Goal: Task Accomplishment & Management: Manage account settings

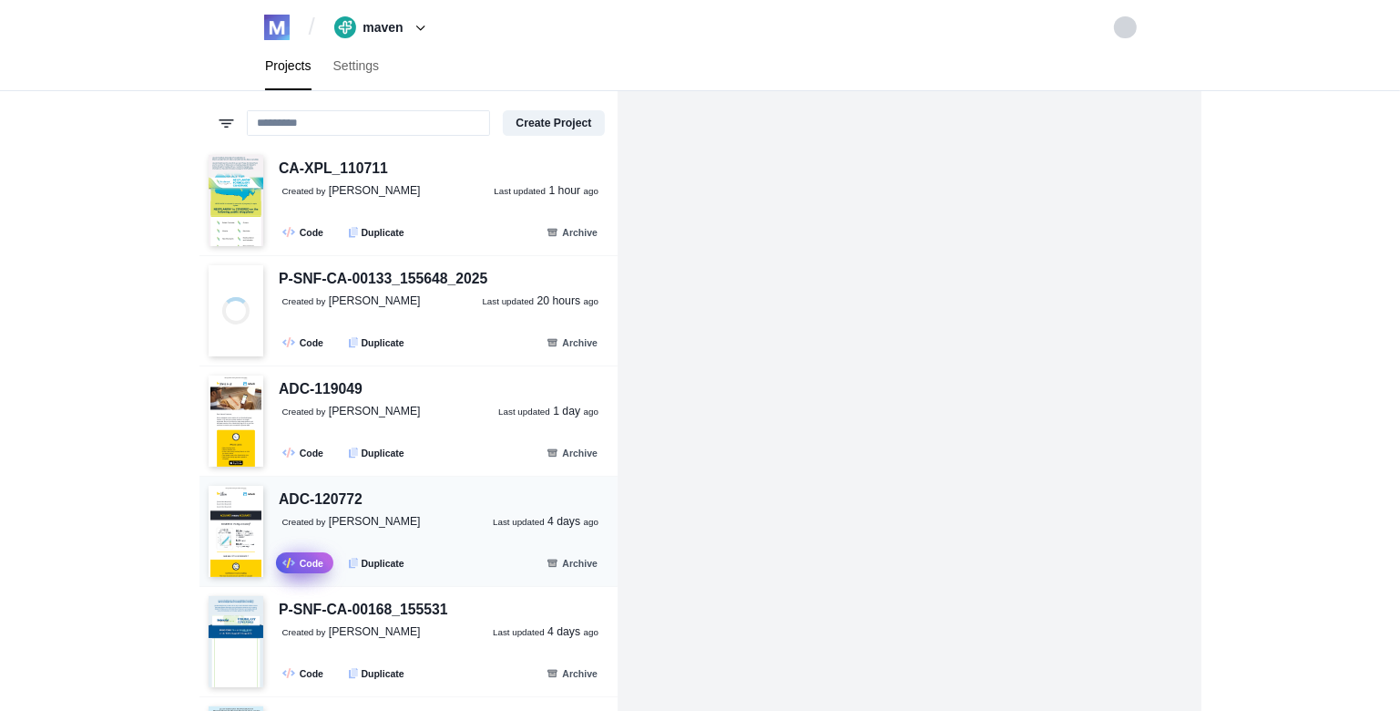
click at [296, 565] on link ".fa-secondary{opacity:.4} Code" at bounding box center [304, 562] width 57 height 21
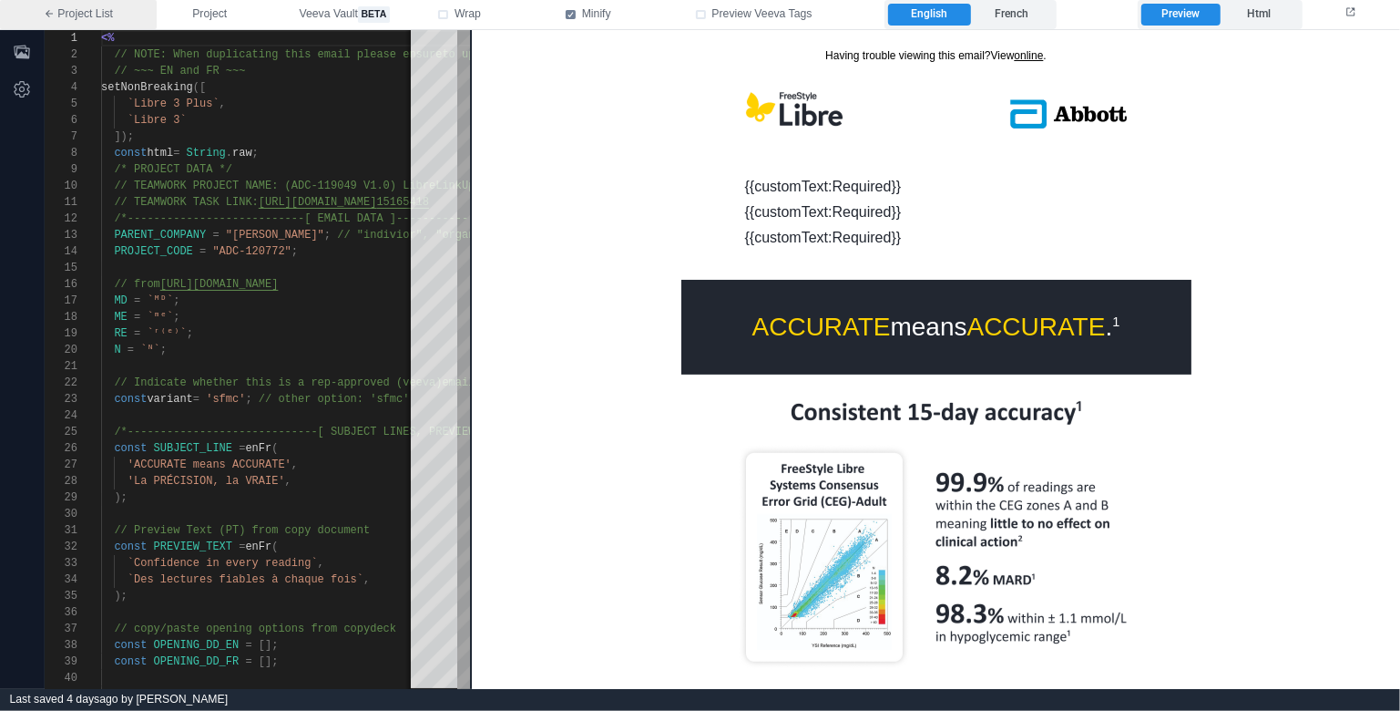
click at [97, 26] on link "Project List" at bounding box center [78, 14] width 157 height 29
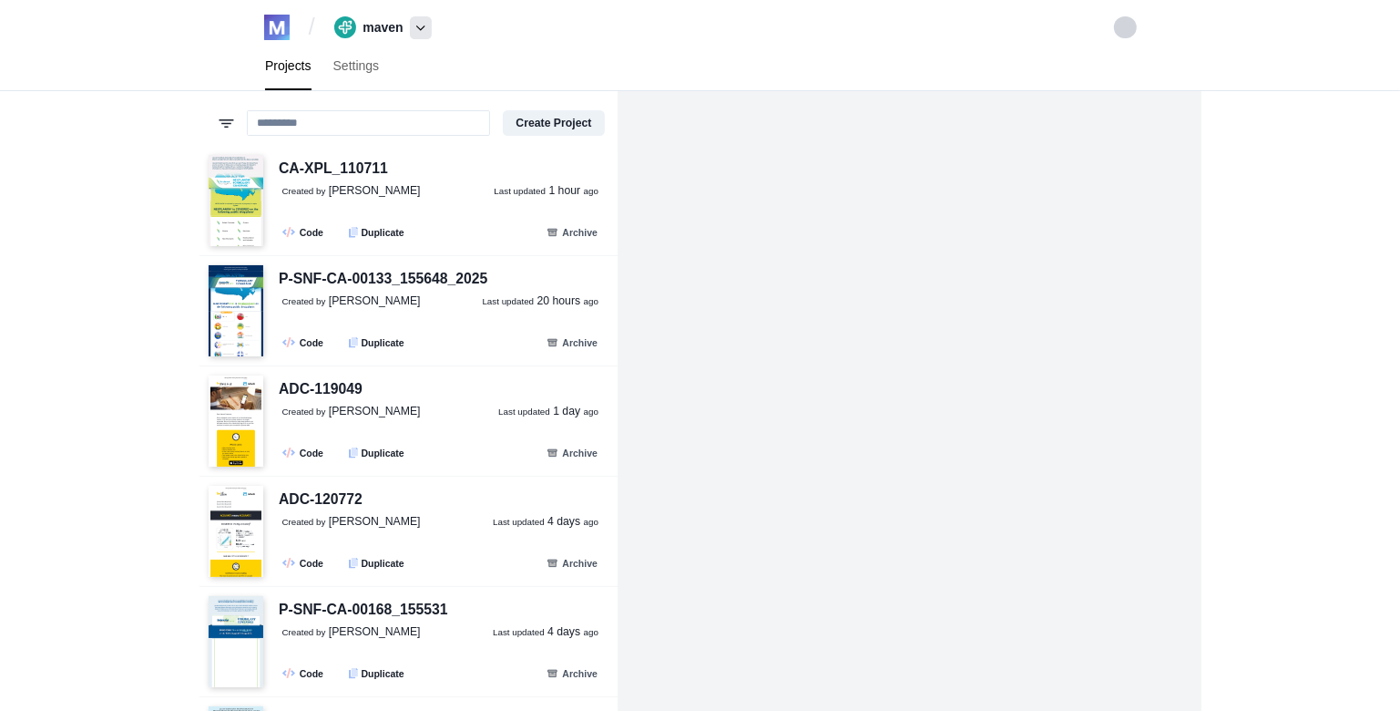
click at [414, 25] on span at bounding box center [421, 27] width 22 height 23
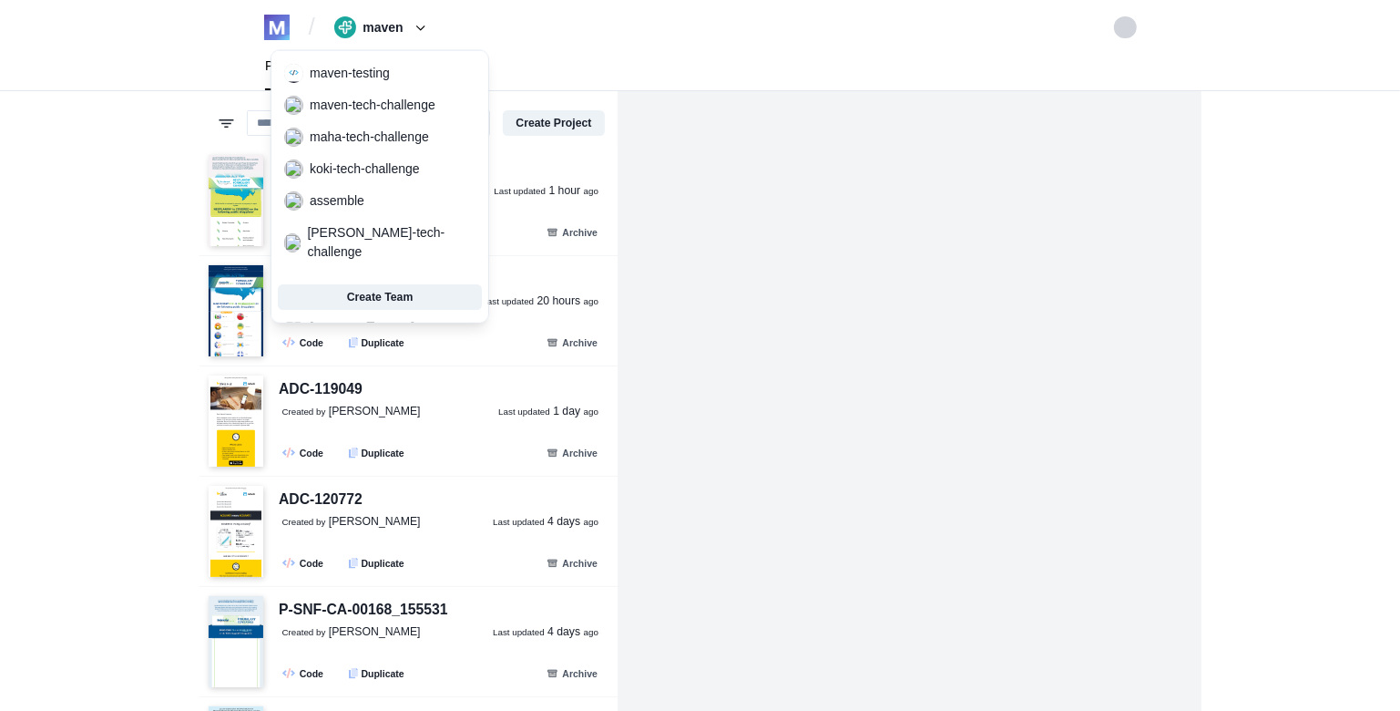
click at [521, 56] on div "Projects Settings" at bounding box center [700, 66] width 911 height 48
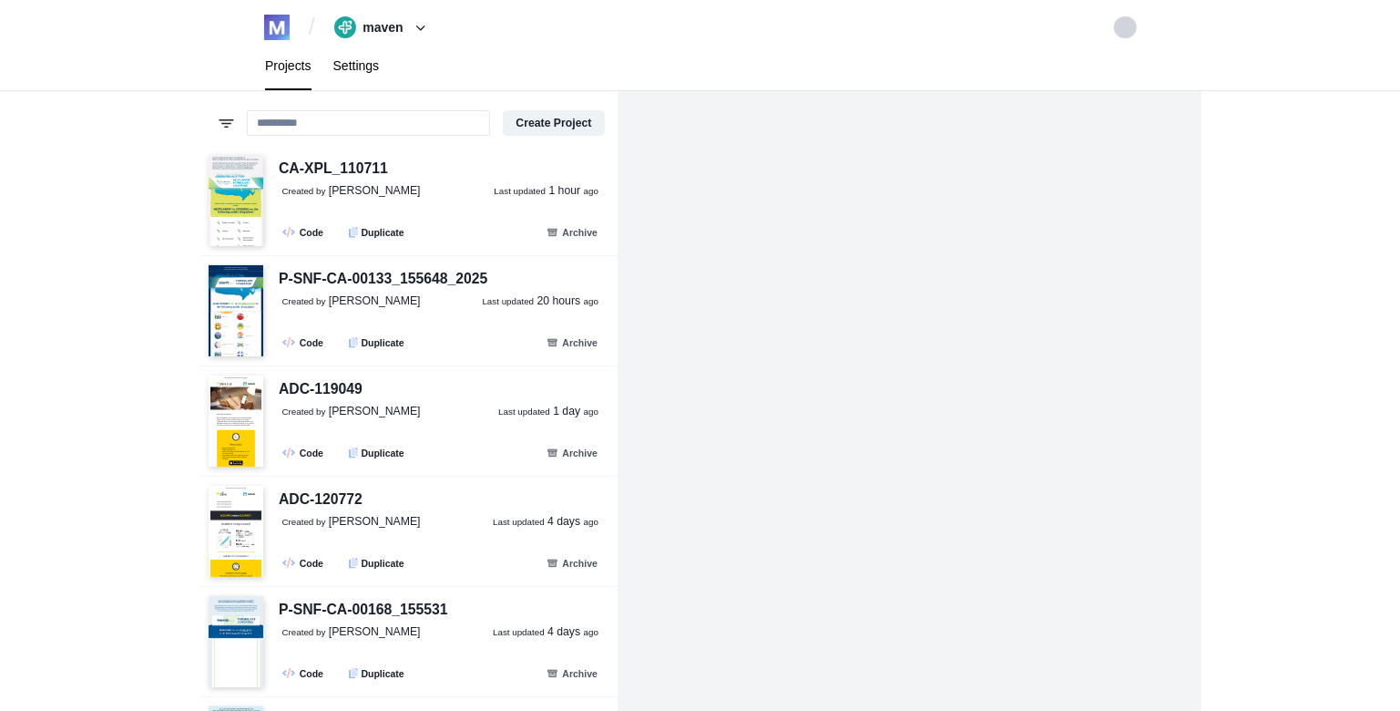
click at [363, 77] on link "Settings" at bounding box center [356, 66] width 68 height 48
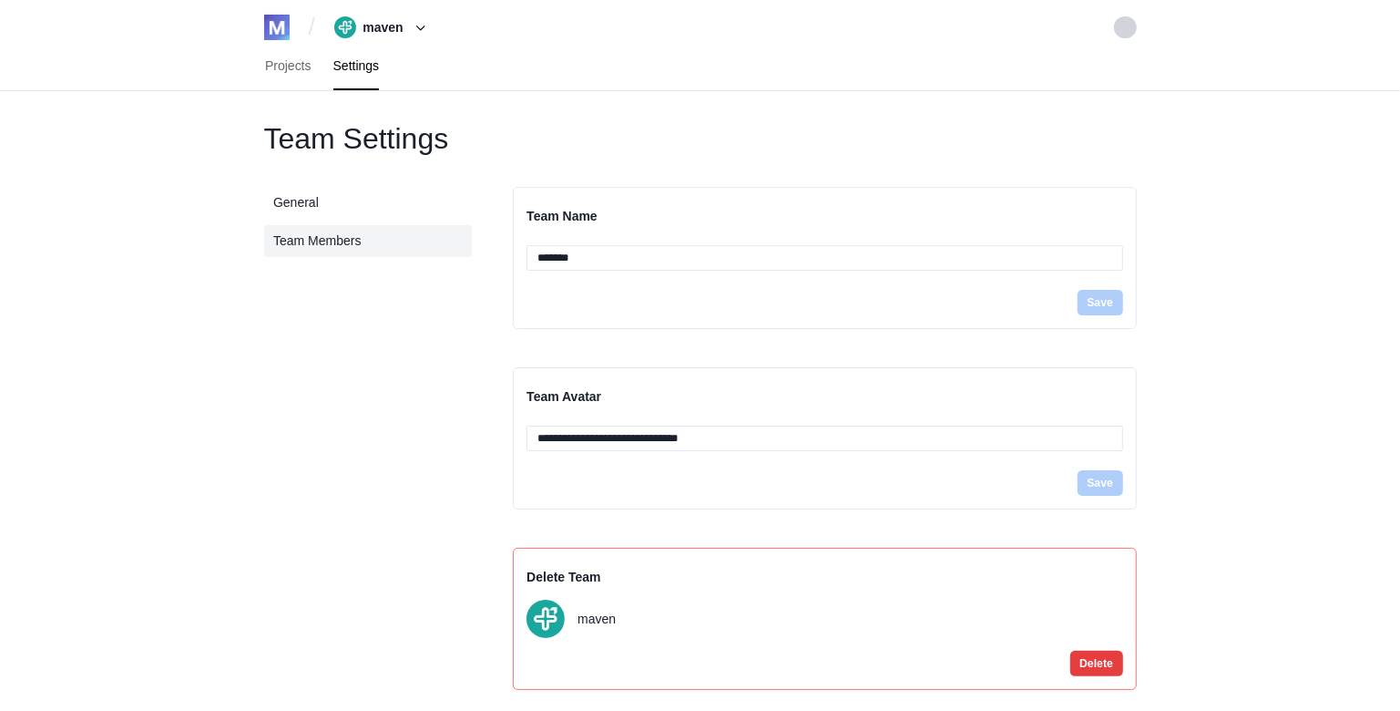
click at [350, 239] on link "Team Members" at bounding box center [368, 241] width 208 height 32
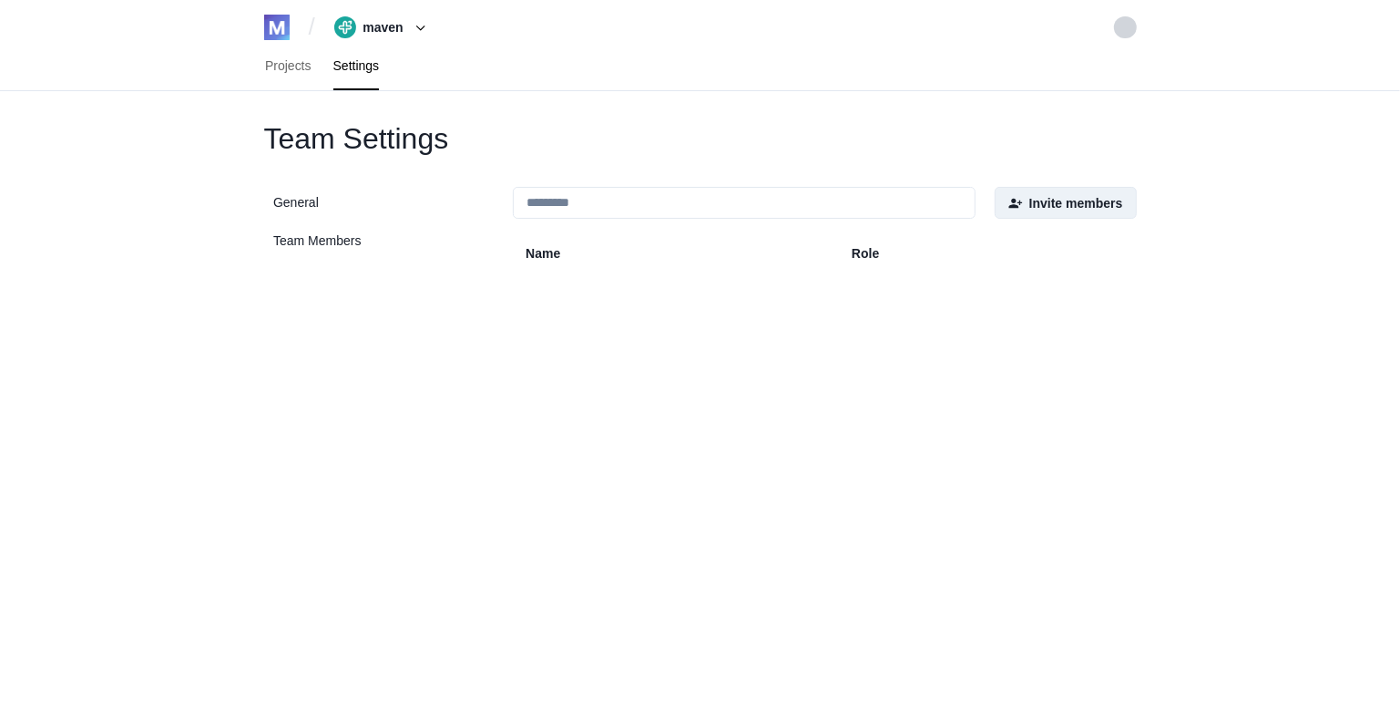
click at [1035, 197] on button "Invite members" at bounding box center [1066, 203] width 142 height 32
select select "******"
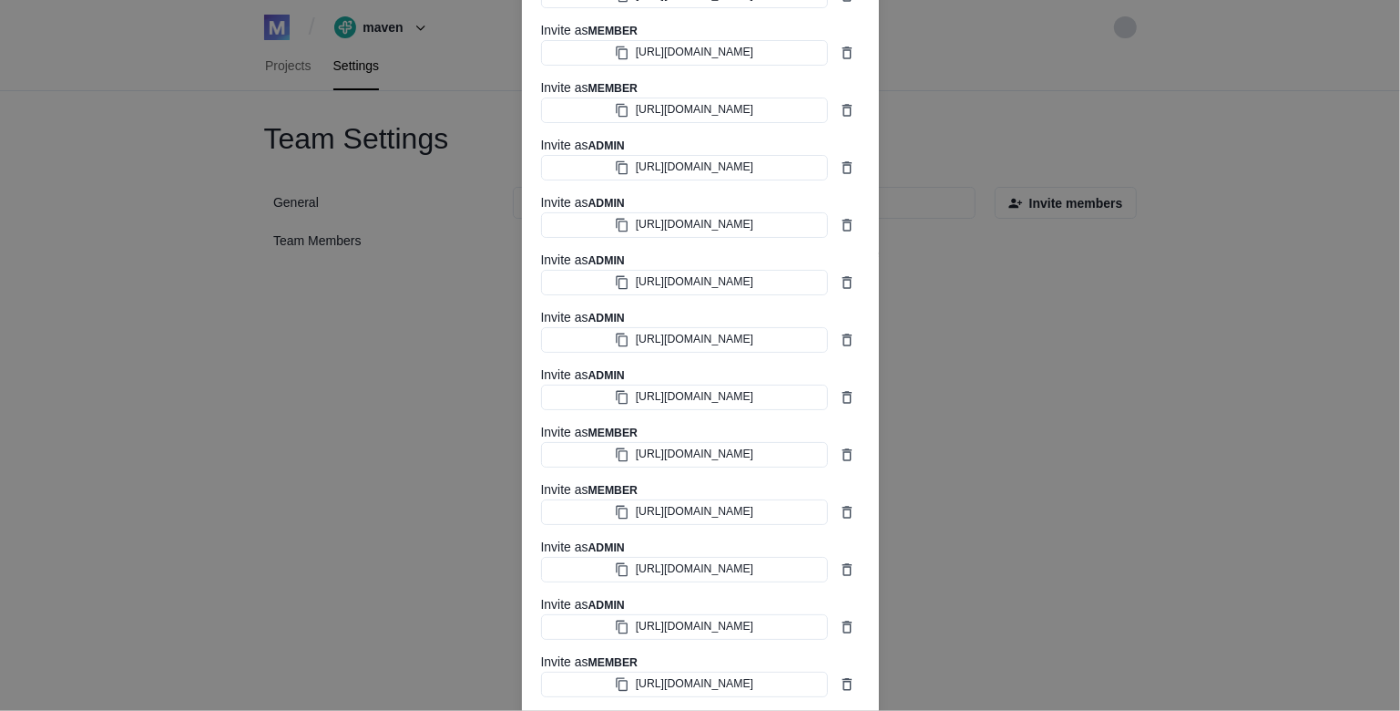
scroll to position [963, 0]
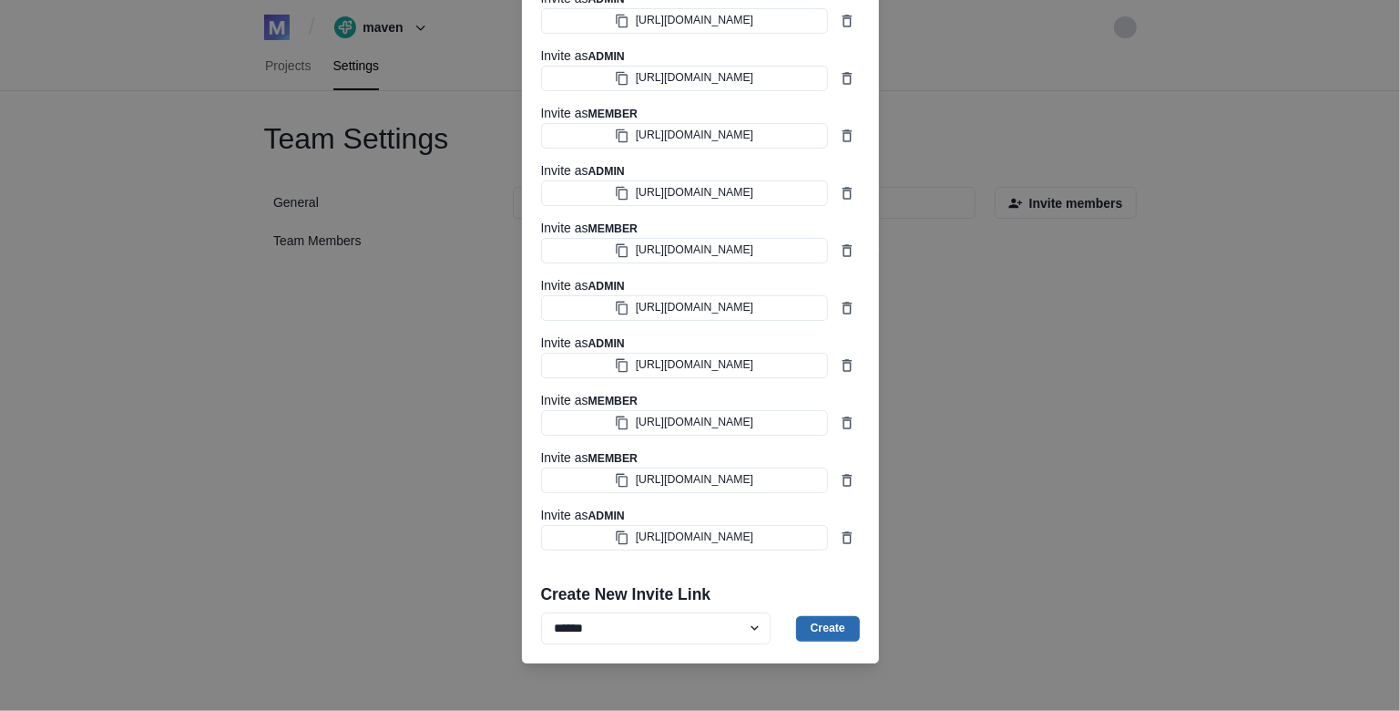
click at [829, 629] on button "Create" at bounding box center [828, 629] width 64 height 26
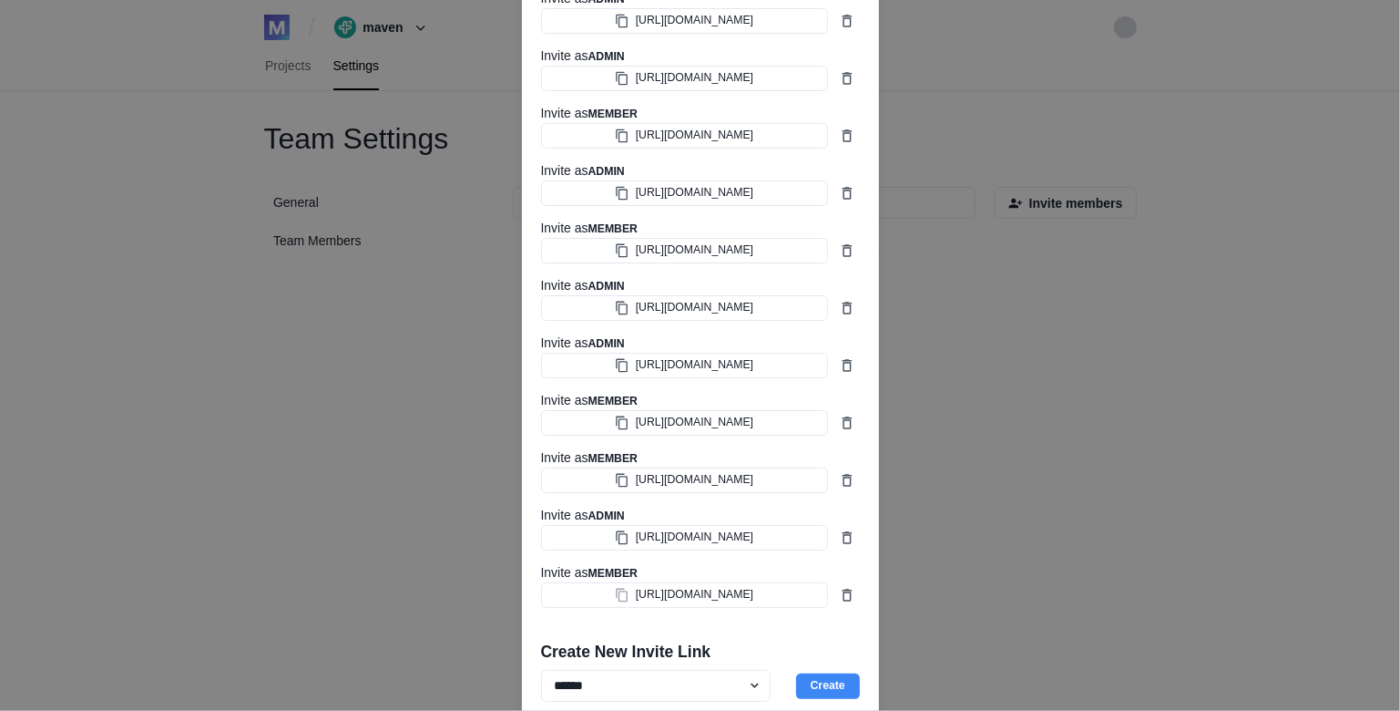
click at [615, 592] on icon "button" at bounding box center [622, 595] width 15 height 15
click at [994, 95] on div "Existing Invite Links Invite as ADMIN [URL][DOMAIN_NAME] Invite as ADMIN [URL][…" at bounding box center [700, 355] width 1400 height 711
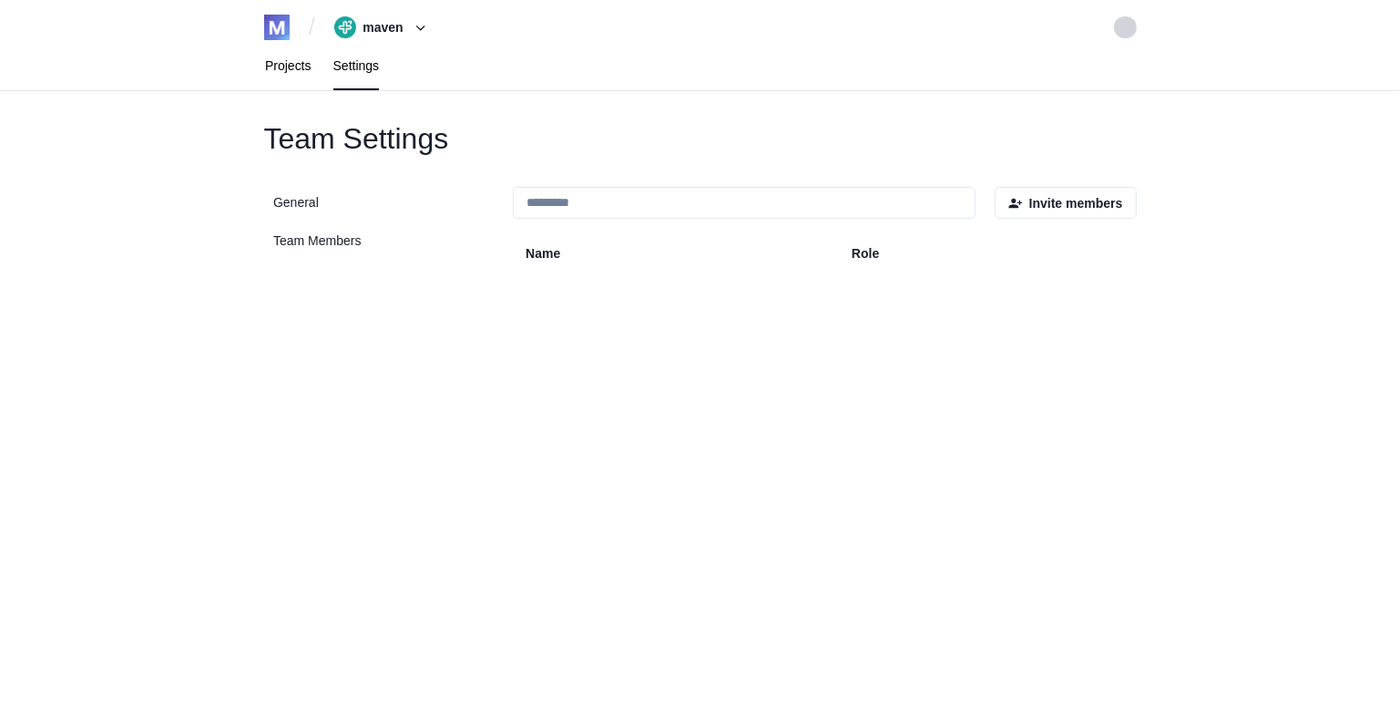
click at [291, 60] on link "Projects" at bounding box center [288, 66] width 68 height 48
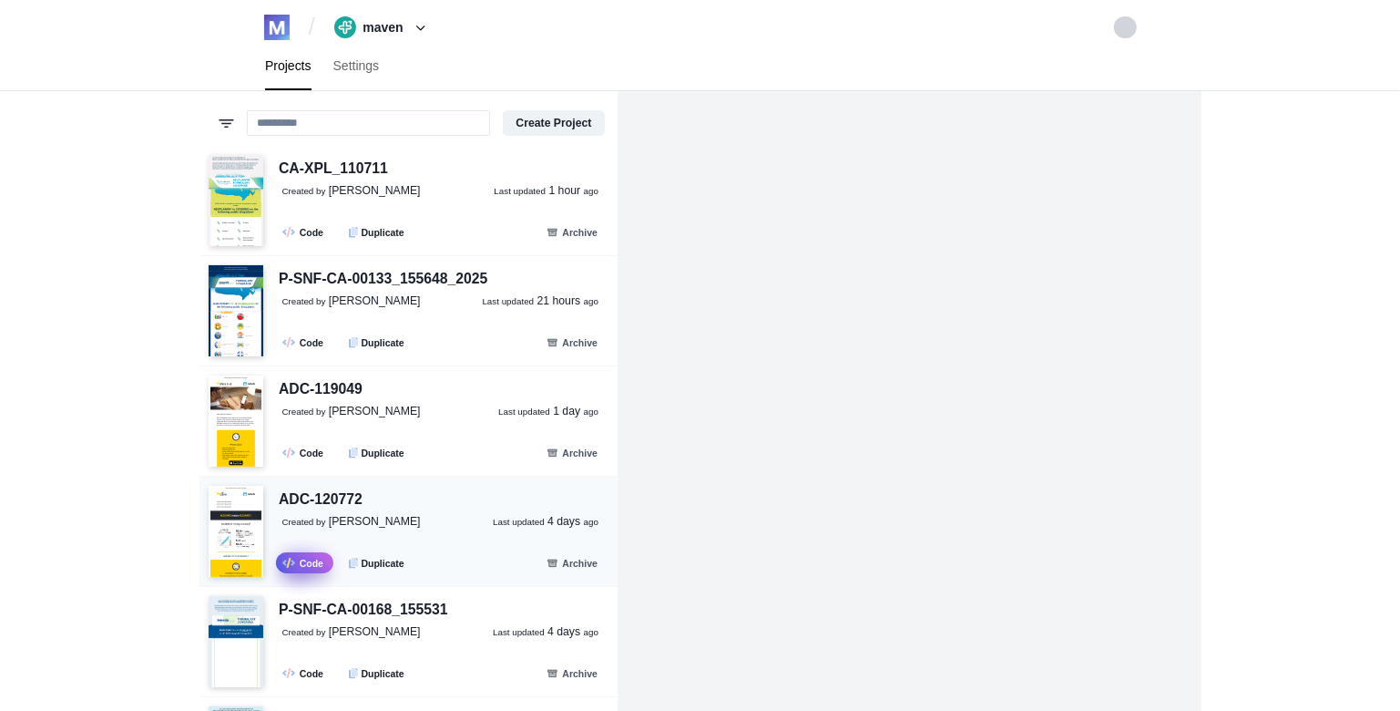
click at [299, 559] on link ".fa-secondary{opacity:.4} Code" at bounding box center [304, 562] width 57 height 21
